Goal: Task Accomplishment & Management: Complete application form

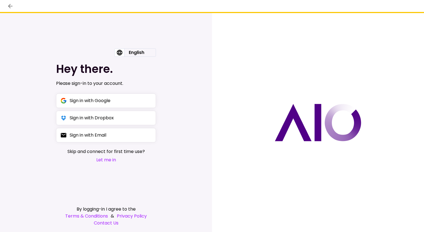
click at [104, 161] on button "Let me in" at bounding box center [107, 159] width 78 height 7
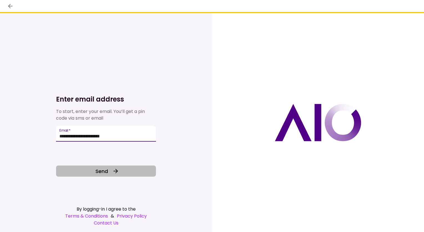
type input "**********"
click at [126, 174] on button "Send" at bounding box center [106, 170] width 100 height 11
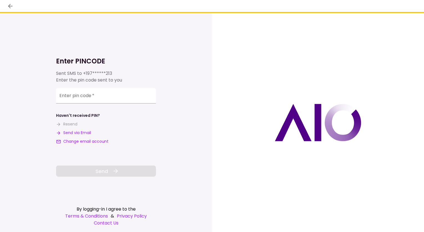
click at [81, 133] on button "Send via Email" at bounding box center [73, 133] width 35 height 6
click at [117, 90] on input "**********" at bounding box center [106, 97] width 100 height 16
paste input "******"
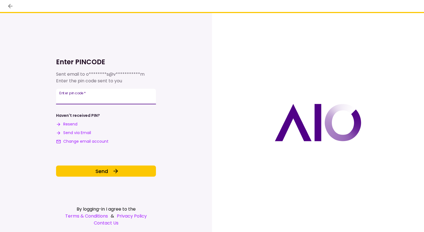
type input "******"
click at [111, 158] on div "**********" at bounding box center [106, 113] width 100 height 128
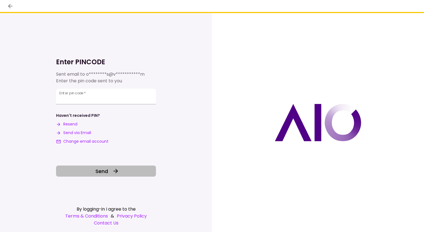
click at [111, 171] on button "Send" at bounding box center [106, 170] width 100 height 11
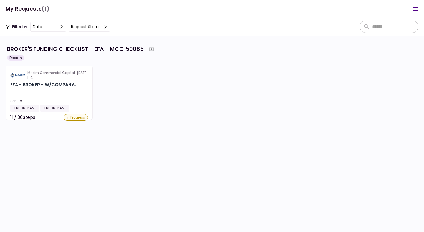
click at [71, 104] on div "[PERSON_NAME] [PERSON_NAME]" at bounding box center [49, 107] width 78 height 7
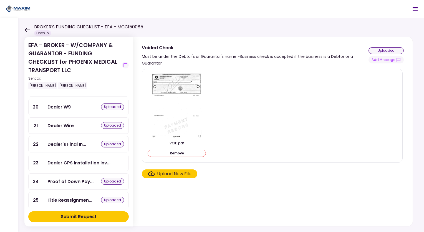
scroll to position [222, 0]
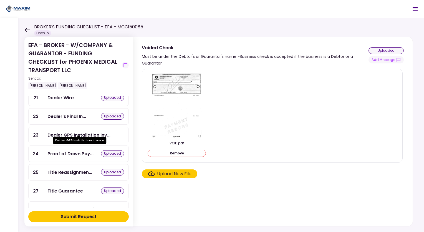
click at [72, 131] on div "Dealer GPS Installation Inv..." at bounding box center [79, 134] width 63 height 7
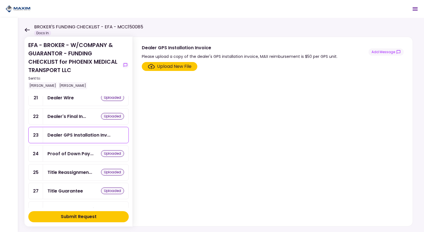
click at [175, 68] on div "Upload New File" at bounding box center [174, 66] width 34 height 7
click at [0, 0] on input "Upload New File" at bounding box center [0, 0] width 0 height 0
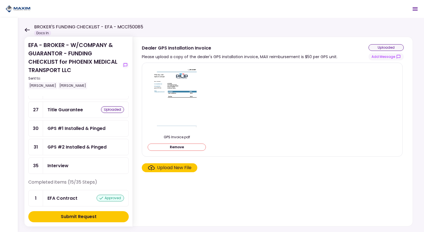
scroll to position [306, 0]
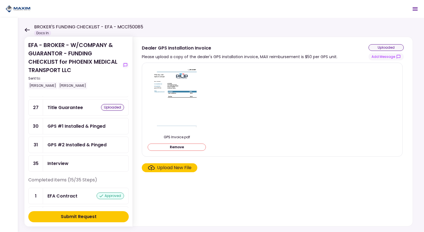
click at [100, 123] on div "GPS #1 Installed & Pinged" at bounding box center [77, 126] width 58 height 7
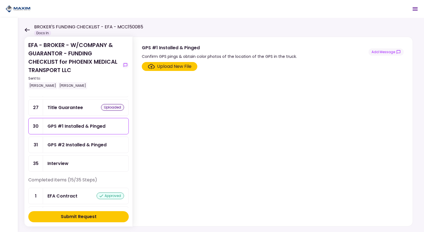
click at [161, 63] on div "Upload New File" at bounding box center [174, 66] width 34 height 7
click at [0, 0] on input "Upload New File" at bounding box center [0, 0] width 0 height 0
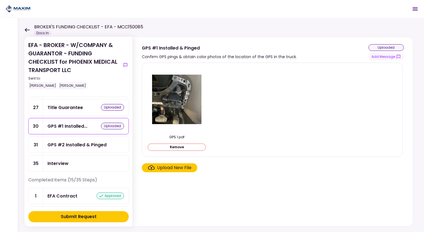
click at [112, 141] on div "GPS #2 Installed & Pinged" at bounding box center [86, 144] width 77 height 7
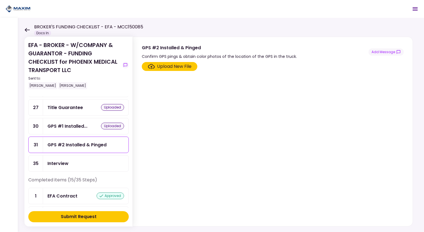
click at [160, 68] on div "Upload New File" at bounding box center [174, 66] width 34 height 7
click at [0, 0] on input "Upload New File" at bounding box center [0, 0] width 0 height 0
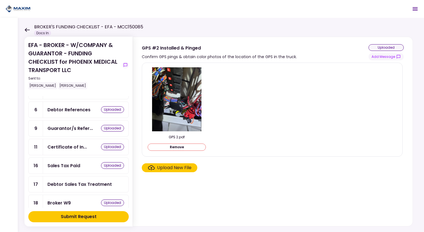
scroll to position [250, 0]
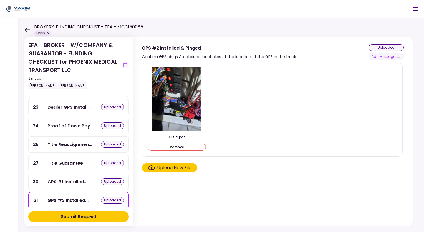
click at [106, 217] on button "Submit Request" at bounding box center [78, 216] width 101 height 11
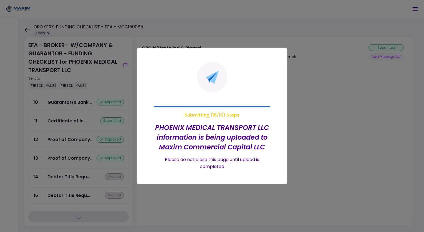
scroll to position [0, 0]
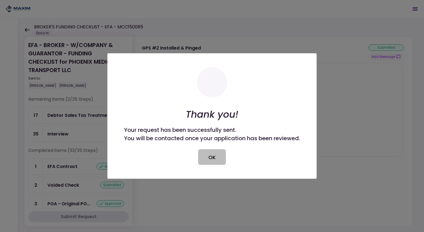
click at [212, 154] on button "OK" at bounding box center [212, 157] width 28 height 16
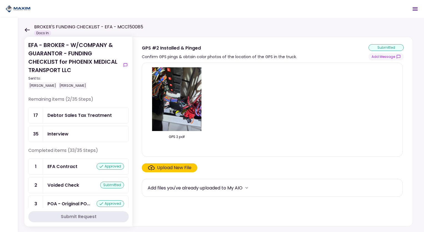
click at [84, 116] on div "Debtor Sales Tax Treatment" at bounding box center [80, 115] width 64 height 7
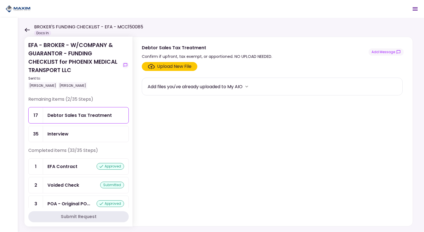
click at [90, 128] on div "Interview" at bounding box center [86, 134] width 86 height 16
